Goal: Communication & Community: Answer question/provide support

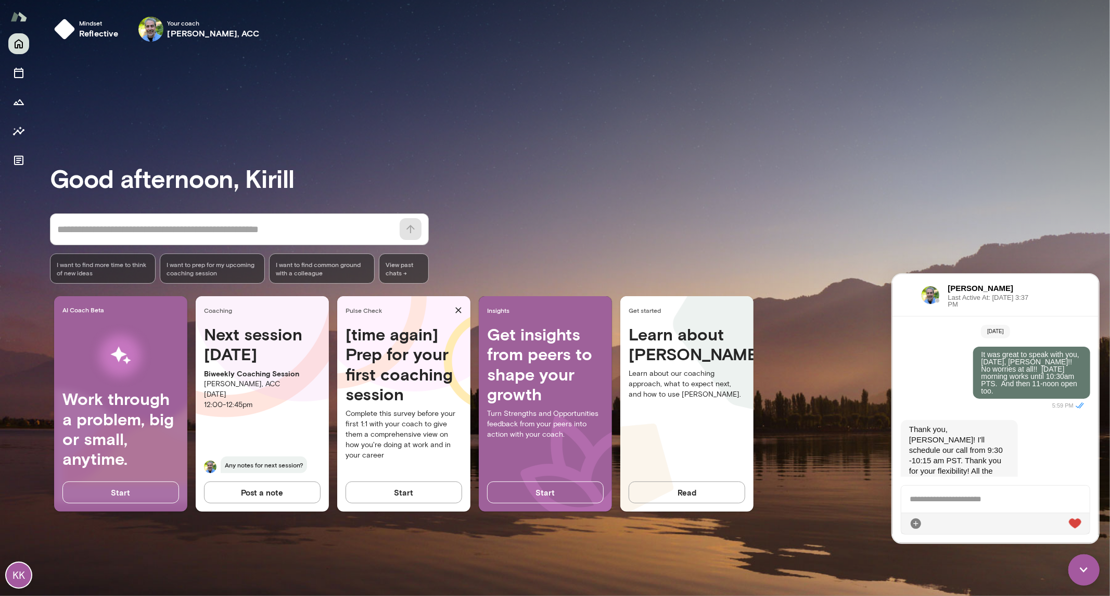
scroll to position [4655, 0]
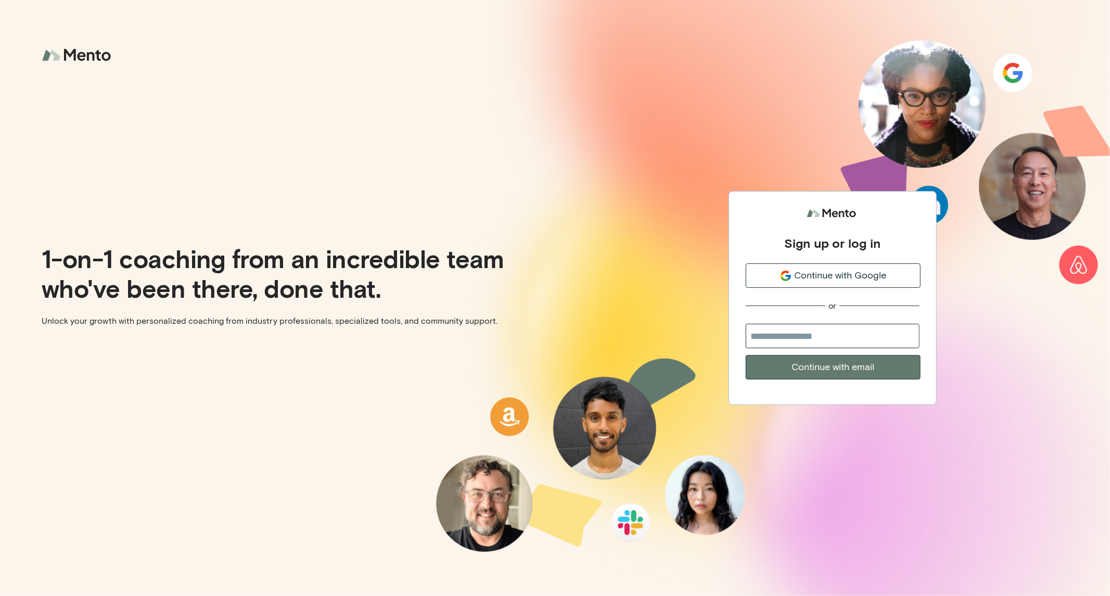
click at [800, 337] on input "email" at bounding box center [833, 336] width 174 height 24
type input "**********"
click at [841, 371] on button "Continue with email" at bounding box center [833, 367] width 175 height 24
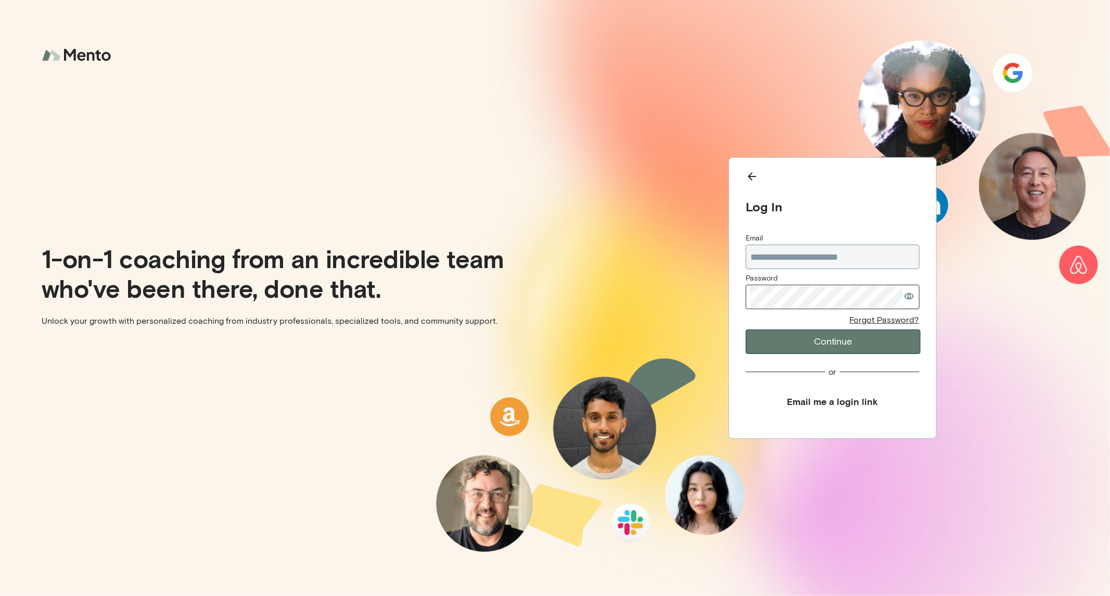
click at [835, 330] on div "**********" at bounding box center [833, 293] width 174 height 121
click at [826, 339] on button "Continue" at bounding box center [833, 341] width 175 height 24
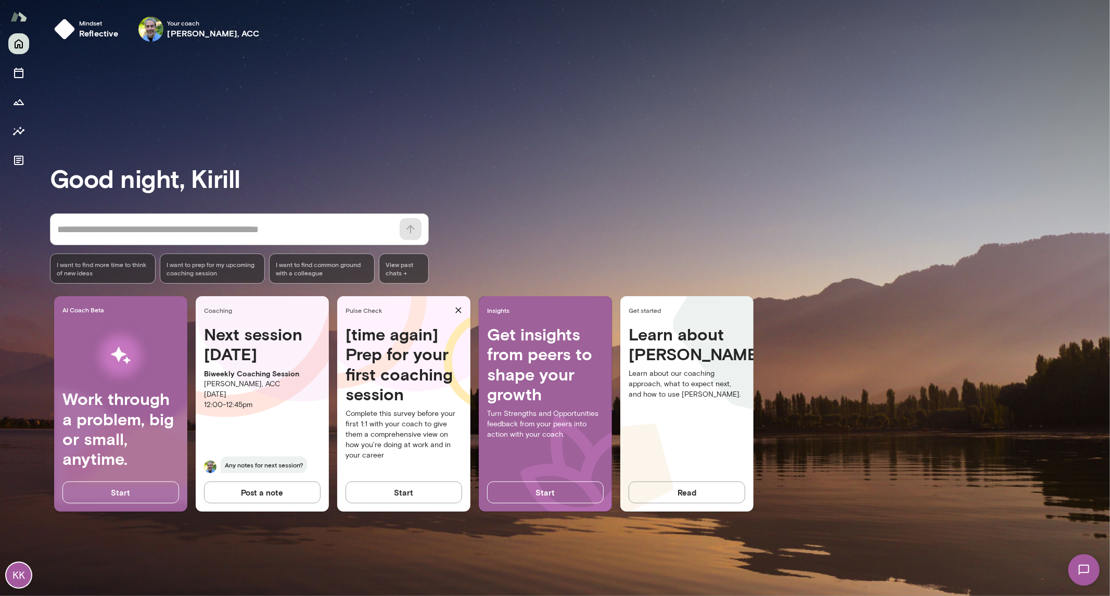
click at [1081, 566] on img at bounding box center [1083, 569] width 43 height 43
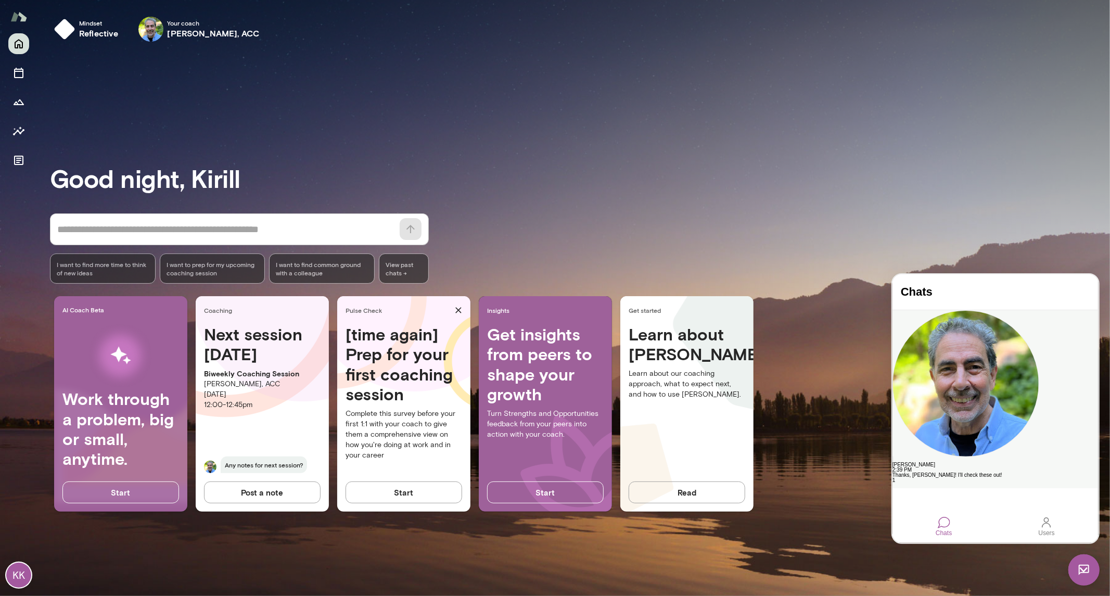
click at [1006, 472] on div "Thanks, Kirill! I'll check these out!" at bounding box center [995, 474] width 206 height 5
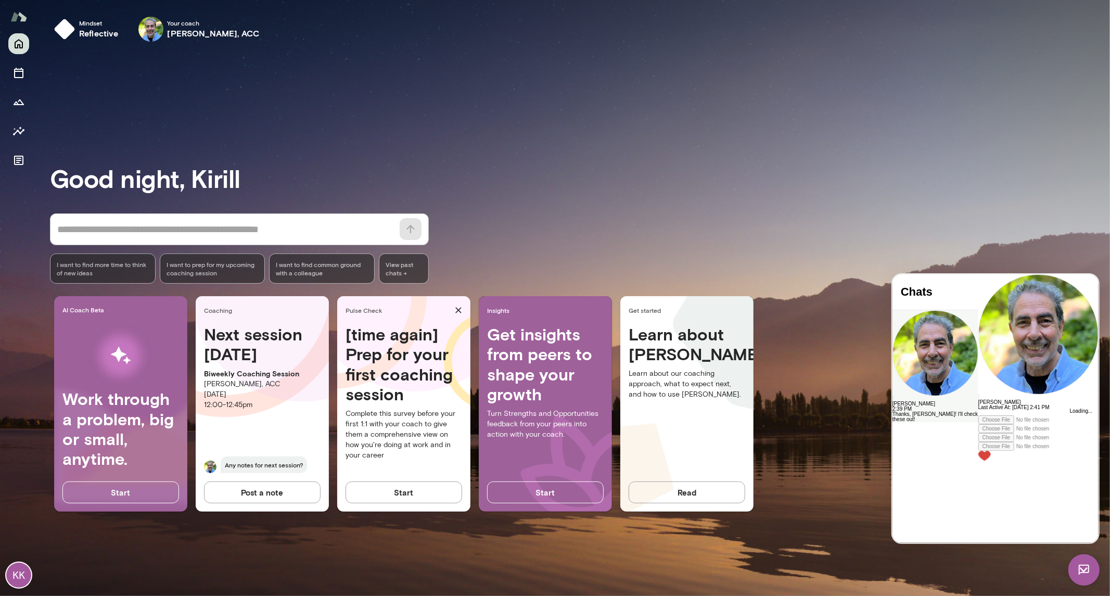
scroll to position [3296, 0]
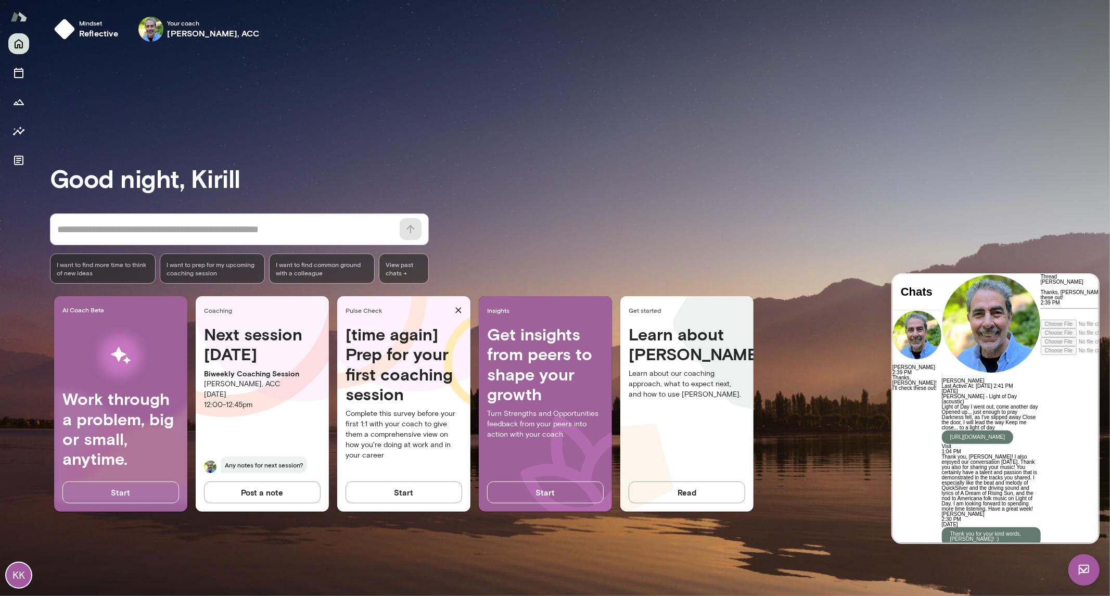
click at [1040, 300] on p "Thanks, Kirill! I'll check these out!" at bounding box center [1089, 294] width 99 height 10
click at [1081, 570] on img at bounding box center [1083, 569] width 31 height 31
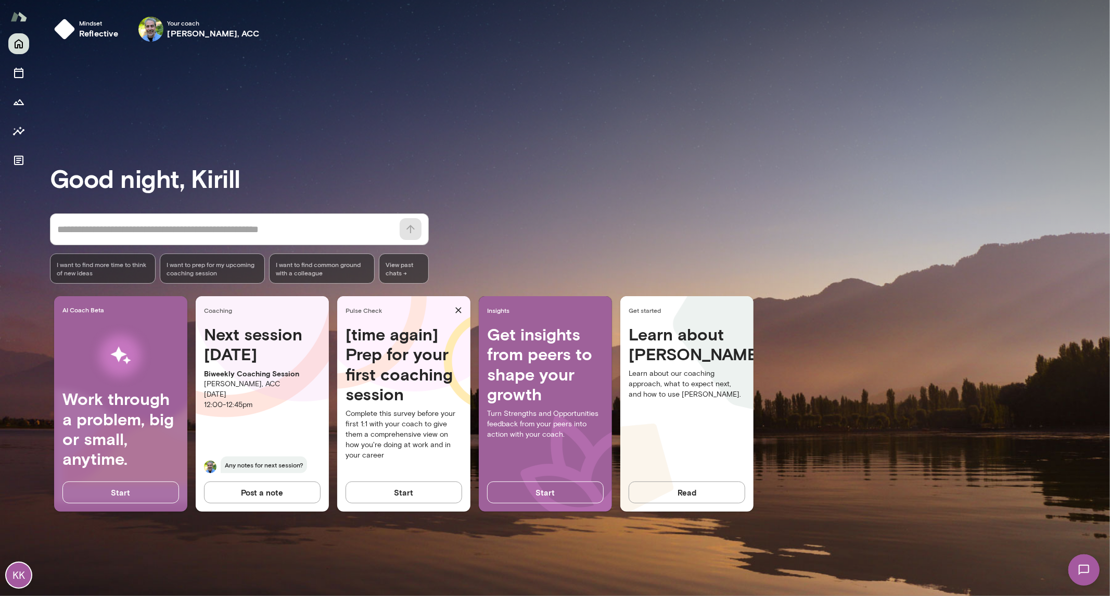
click at [1081, 570] on img at bounding box center [1083, 569] width 43 height 43
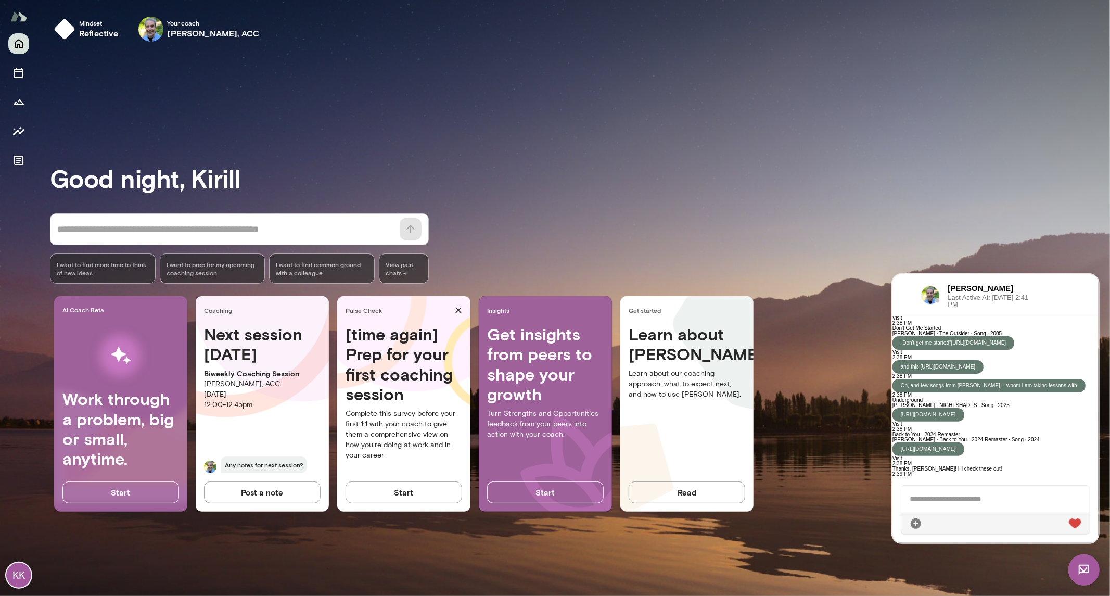
click at [1075, 522] on img at bounding box center [1074, 523] width 12 height 10
